Goal: Find specific page/section: Find specific page/section

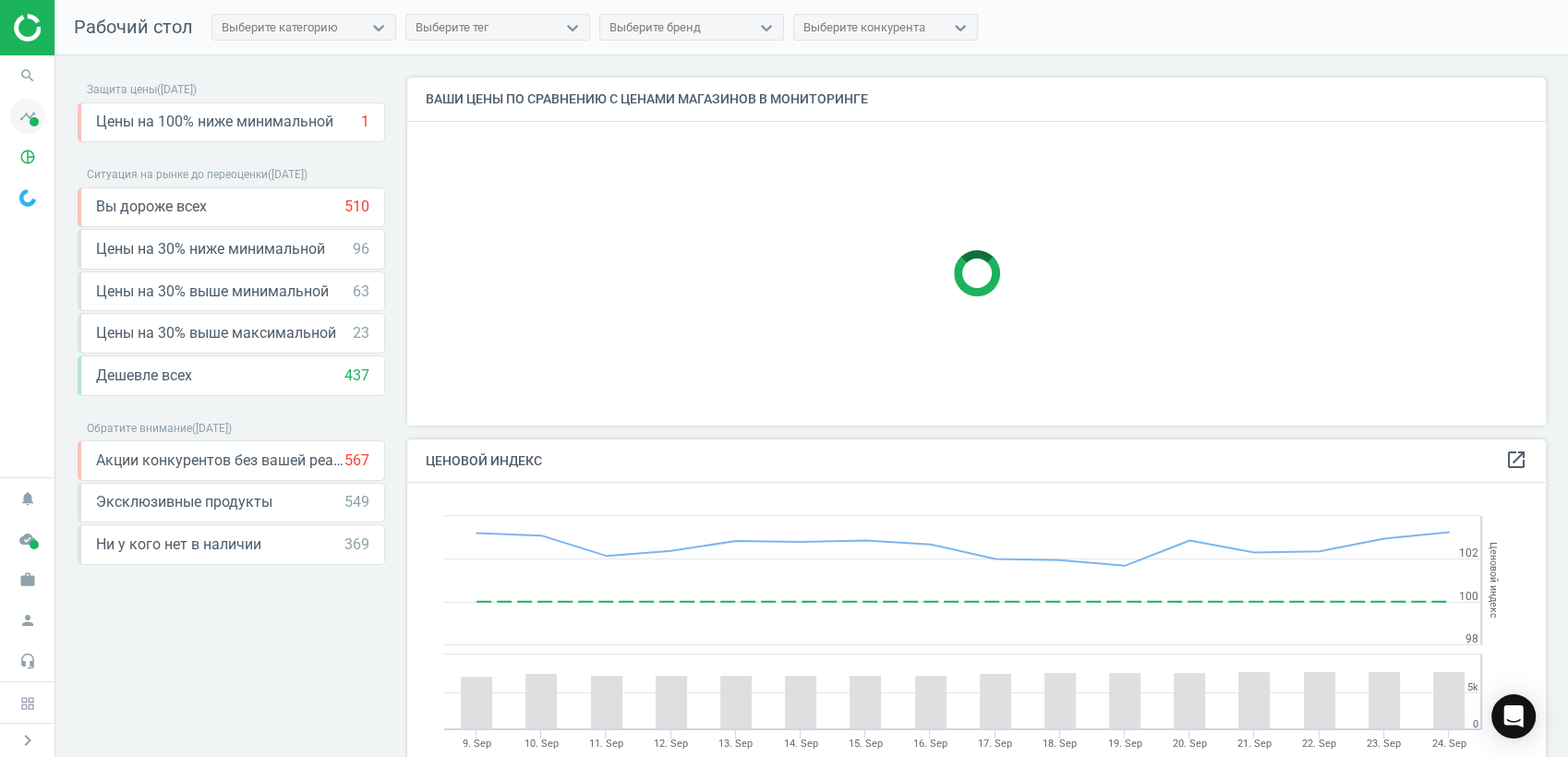
scroll to position [457, 1156]
click at [25, 79] on icon "search" at bounding box center [27, 76] width 35 height 35
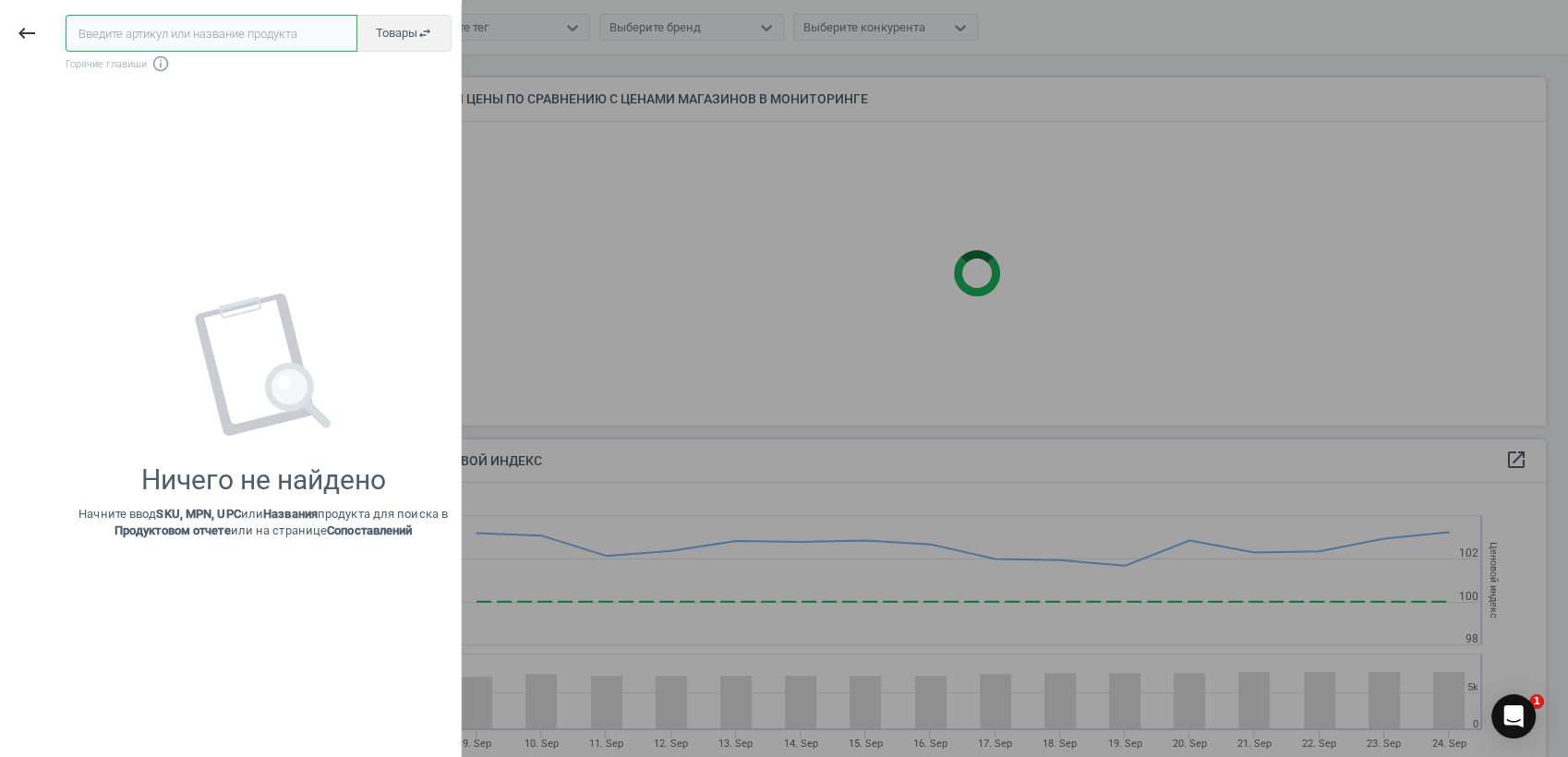
click at [211, 37] on input "text" at bounding box center [210, 33] width 291 height 37
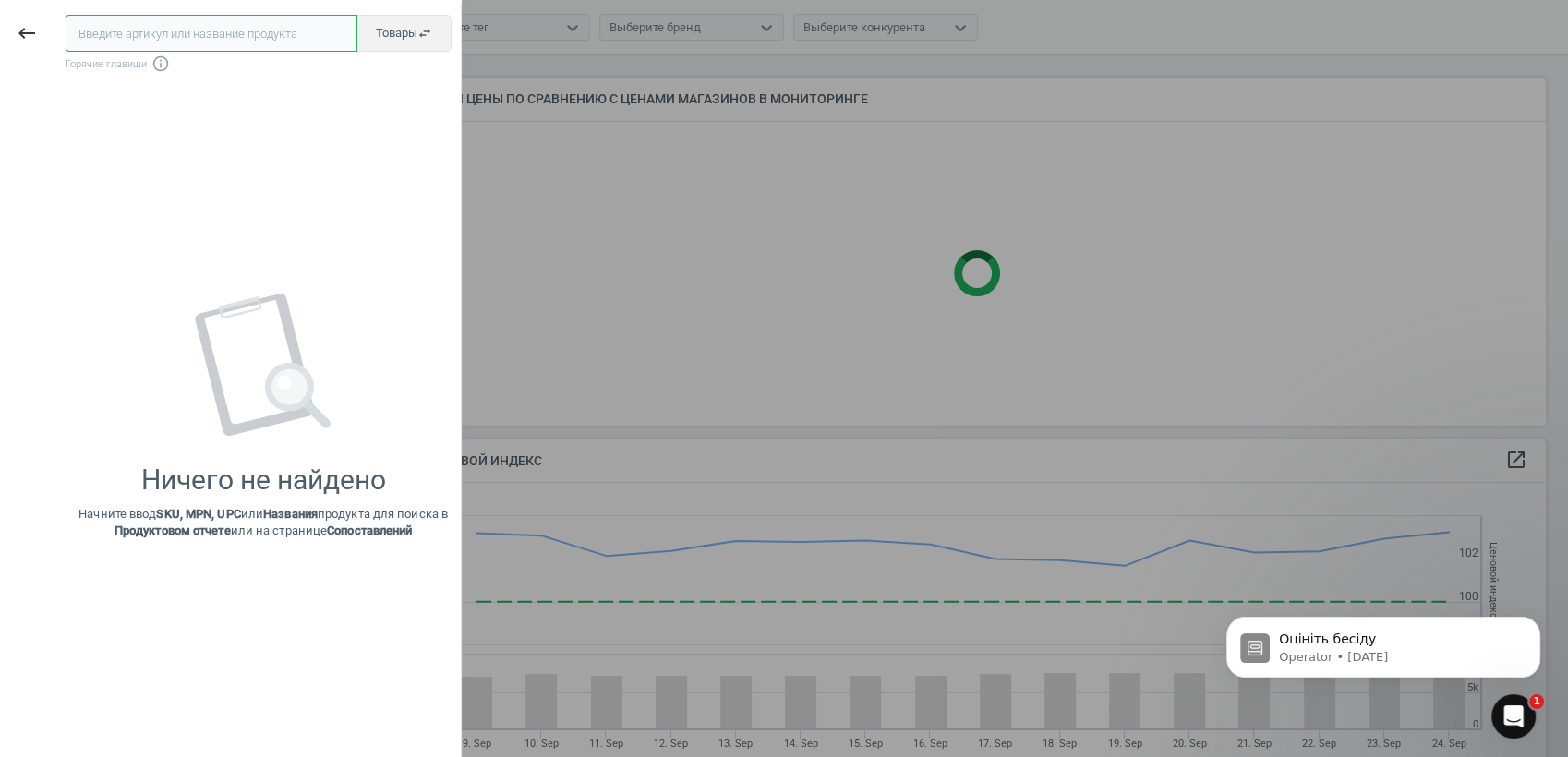
scroll to position [0, 0]
paste input "575895"
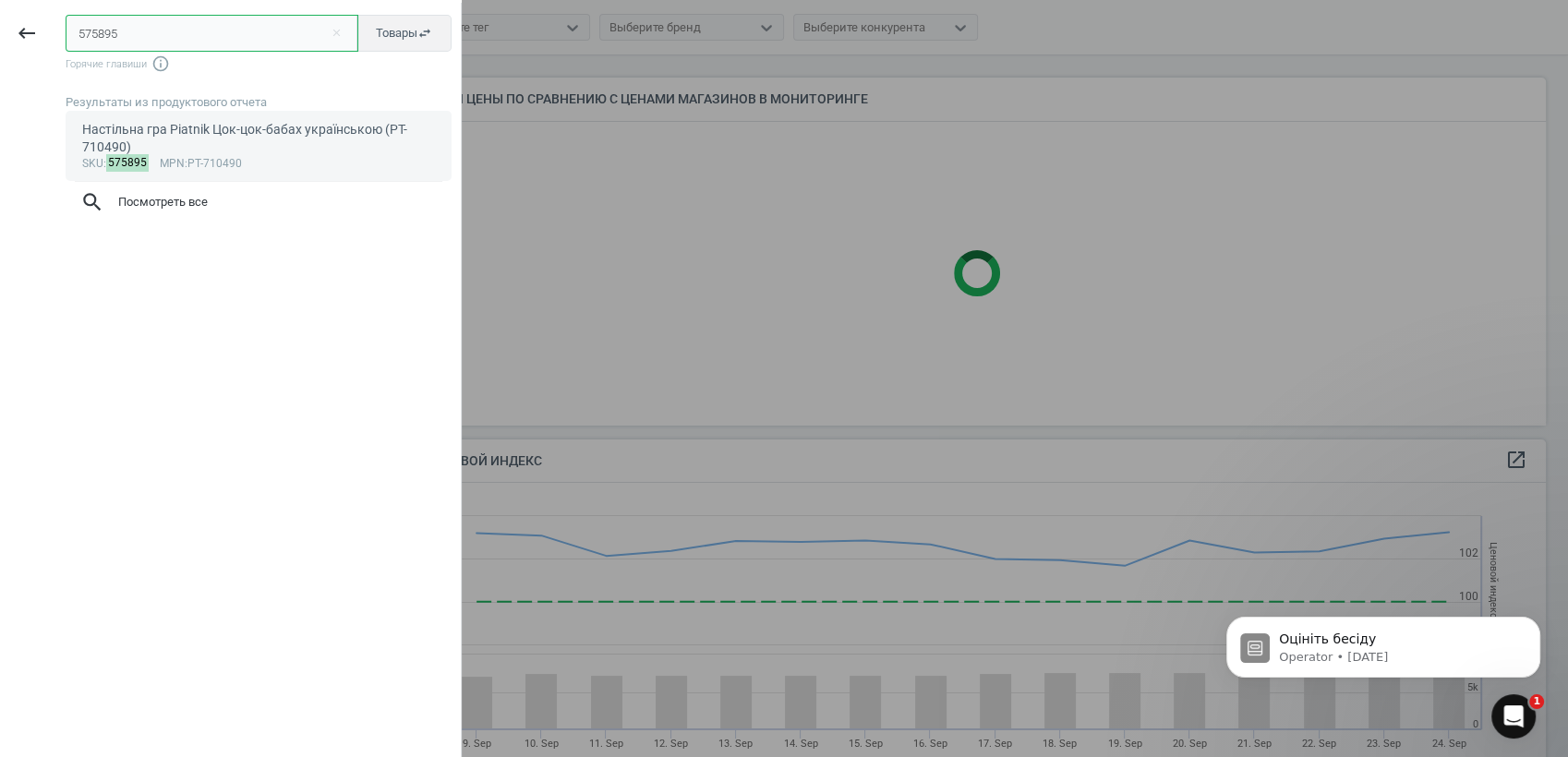
type input "575895"
click at [160, 126] on div "Настільна гра Piatnik Цок-цок-бабах українською (PT-710490)" at bounding box center [258, 138] width 354 height 36
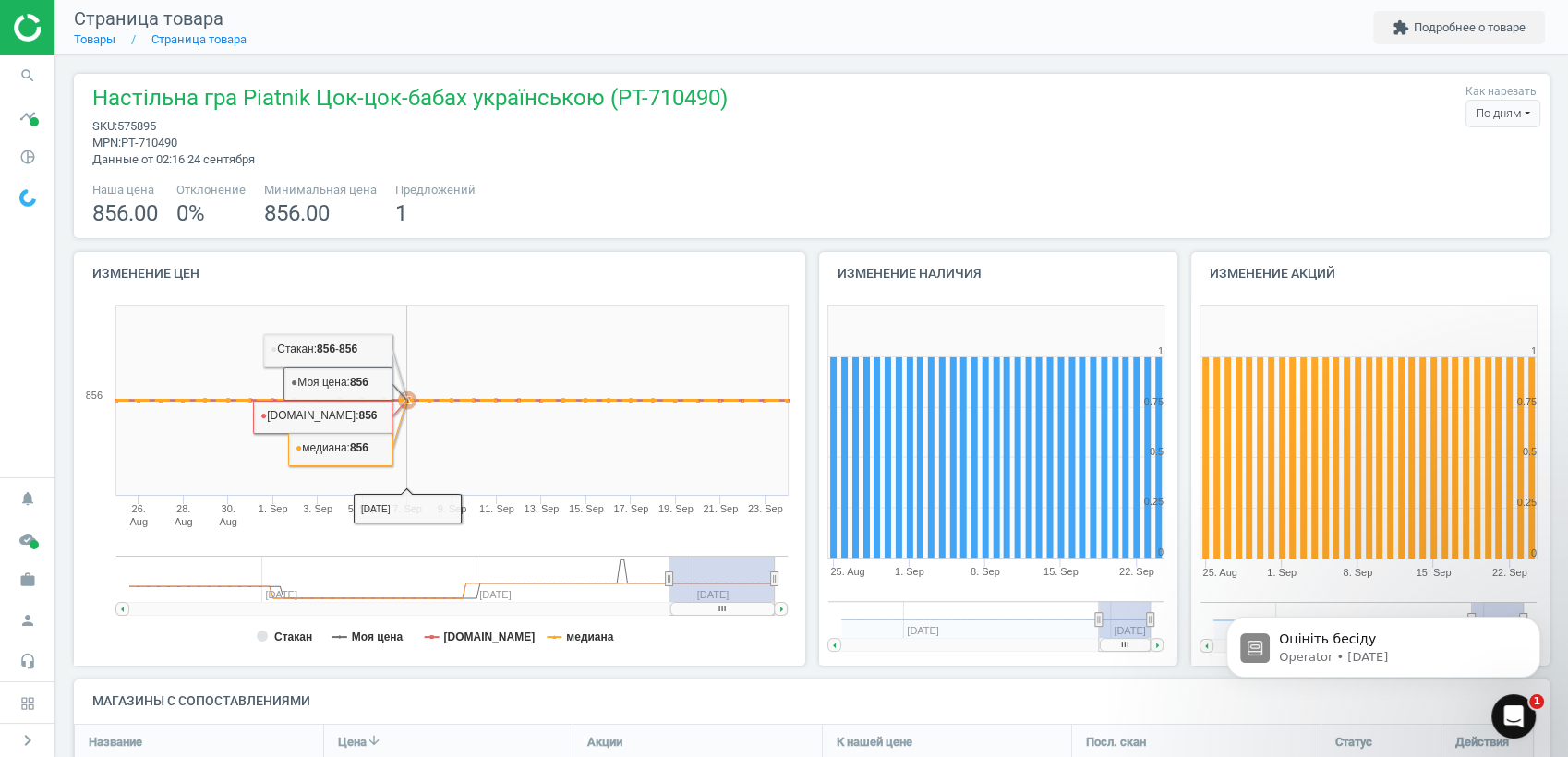
scroll to position [102, 0]
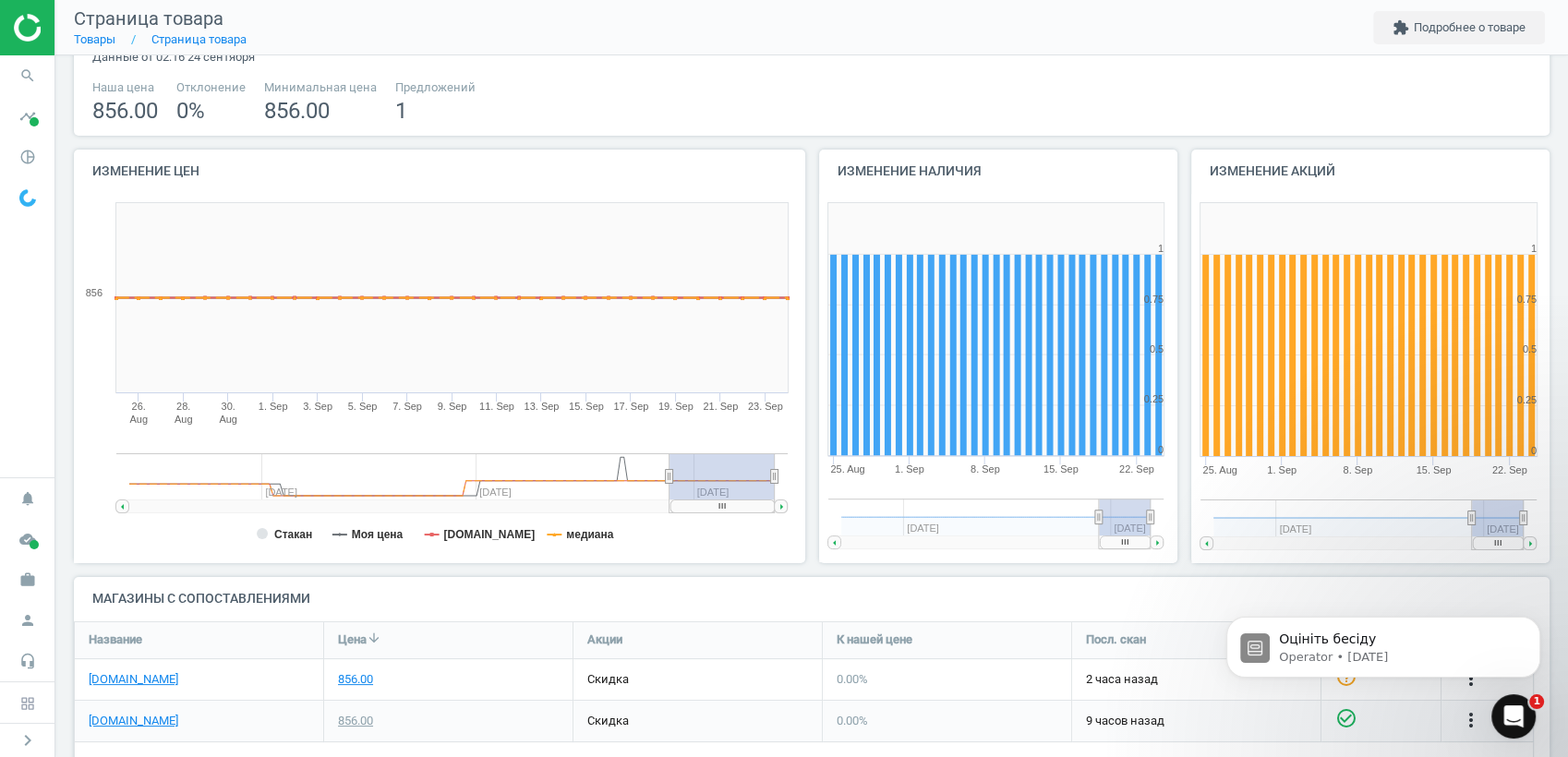
click at [260, 484] on rect at bounding box center [400, 475] width 540 height 46
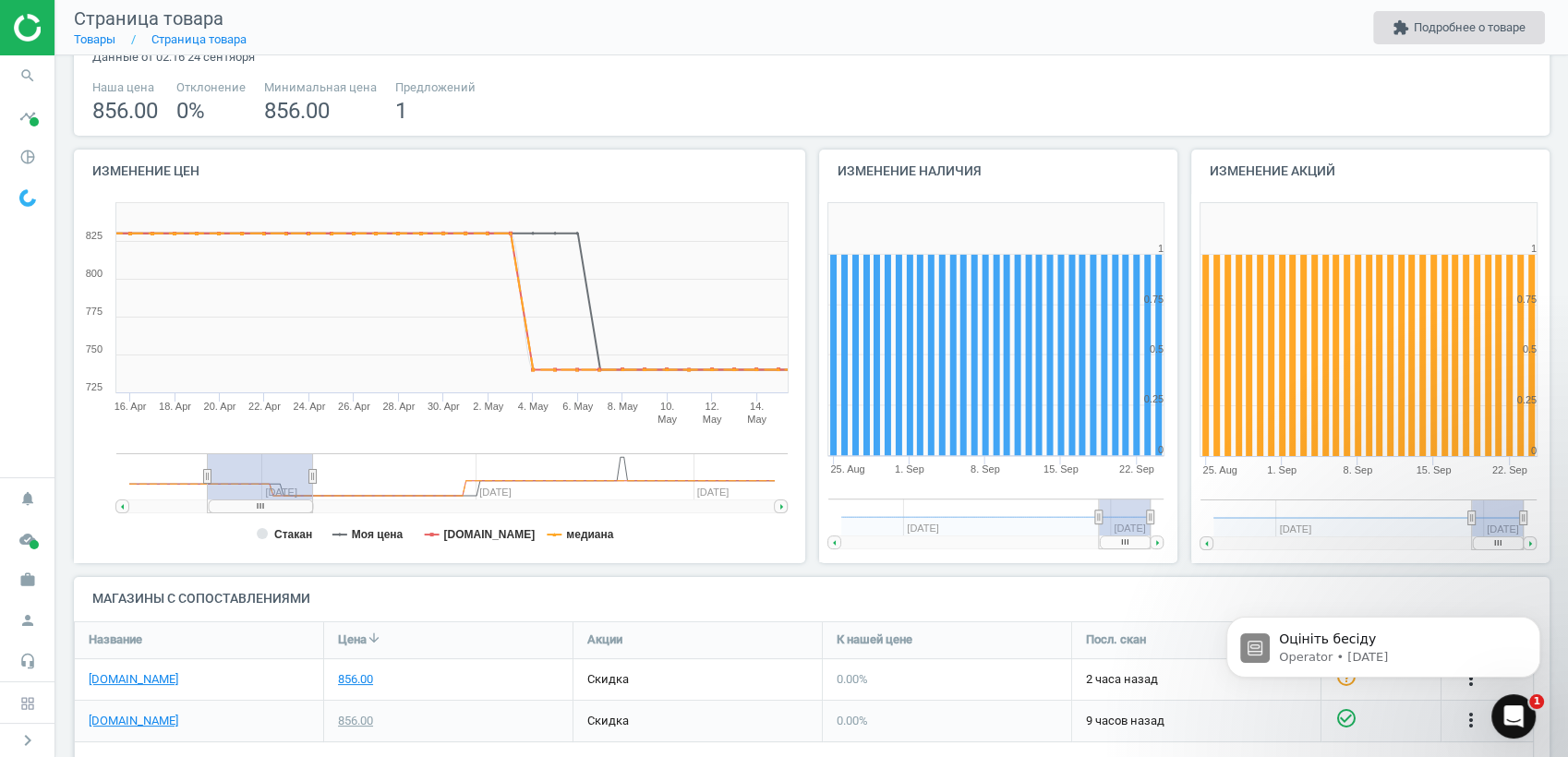
click at [1474, 32] on button "extension Подробнее о товаре" at bounding box center [1459, 27] width 172 height 33
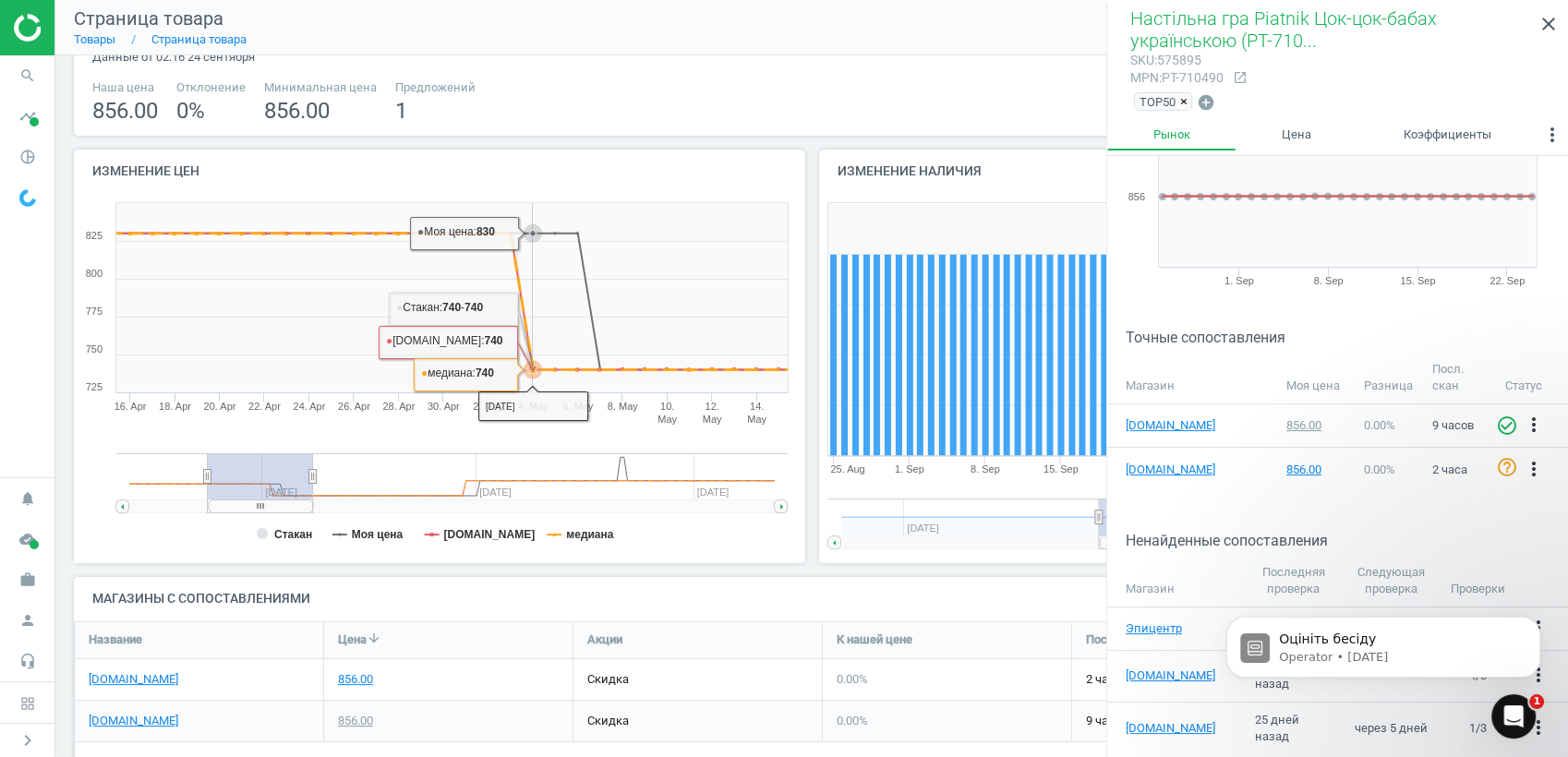
click at [541, 360] on icon at bounding box center [454, 302] width 712 height 136
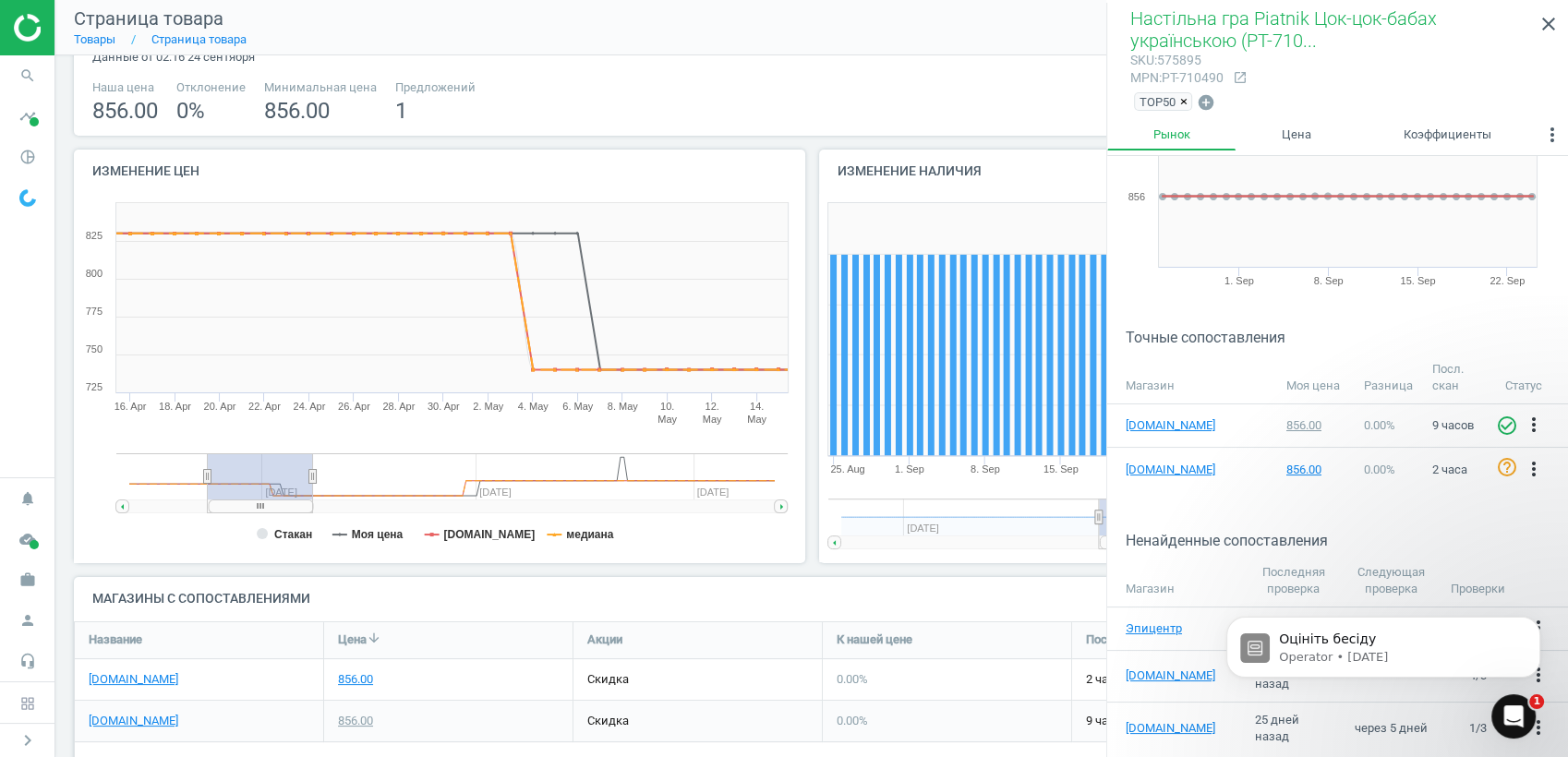
click at [610, 476] on rect at bounding box center [544, 475] width 462 height 46
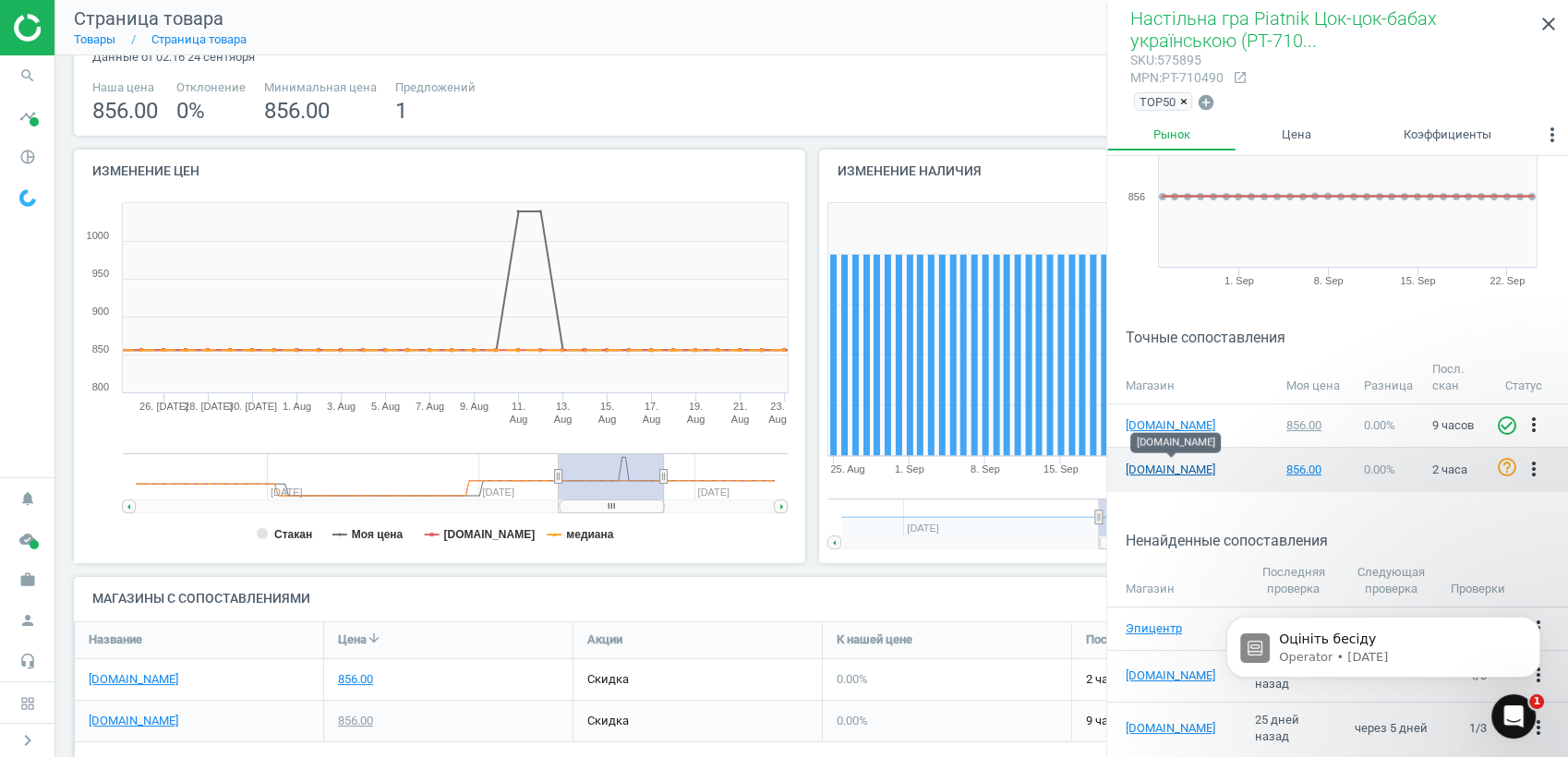
click at [1146, 468] on link "[DOMAIN_NAME]" at bounding box center [1171, 470] width 93 height 17
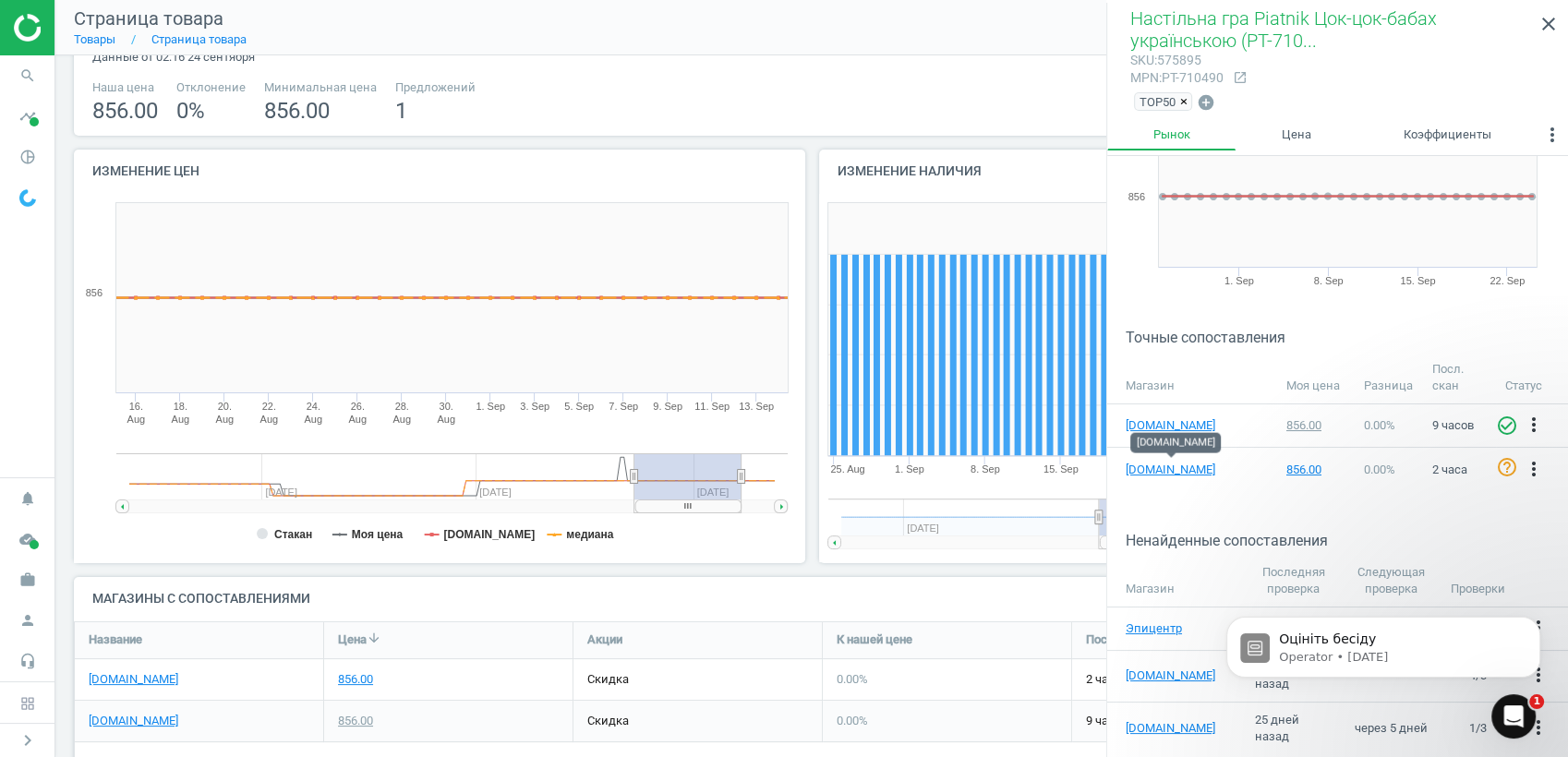
drag, startPoint x: 631, startPoint y: 505, endPoint x: 699, endPoint y: 511, distance: 68.3
click at [704, 513] on icon "Created with Highstock 6.2.0 Стакан Моя цена [DOMAIN_NAME] медиана [DATE]. Aug …" at bounding box center [436, 378] width 723 height 369
drag, startPoint x: 694, startPoint y: 503, endPoint x: 742, endPoint y: 511, distance: 48.7
click at [742, 511] on rect at bounding box center [721, 506] width 106 height 13
